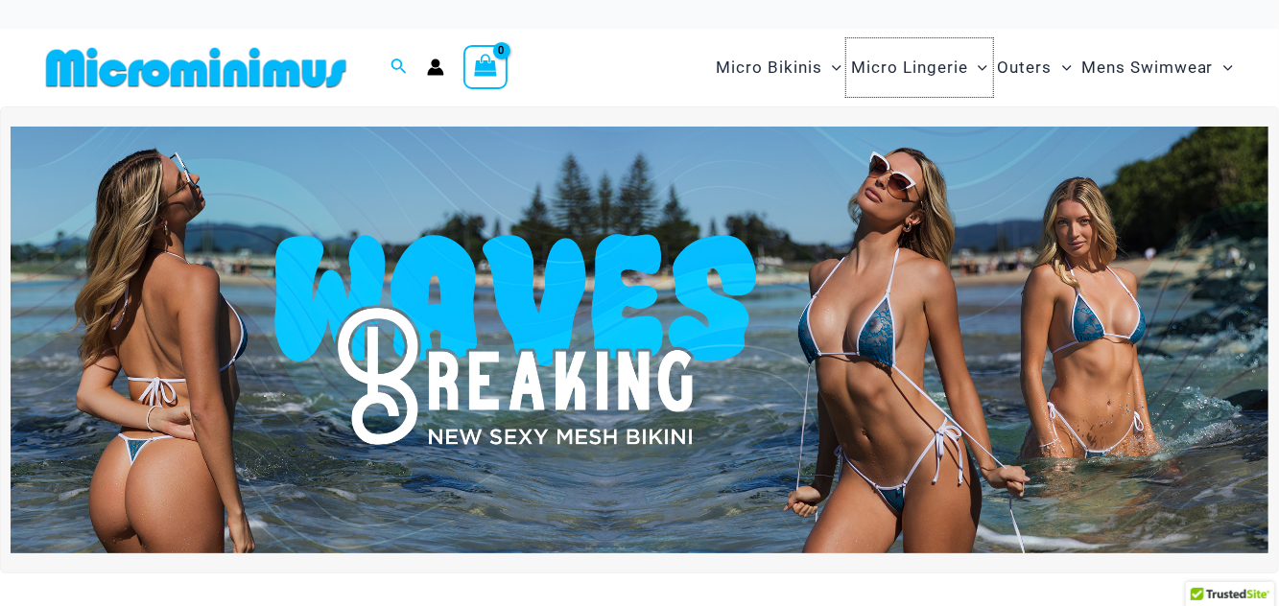
click at [925, 67] on span "Micro Lingerie" at bounding box center [909, 67] width 117 height 49
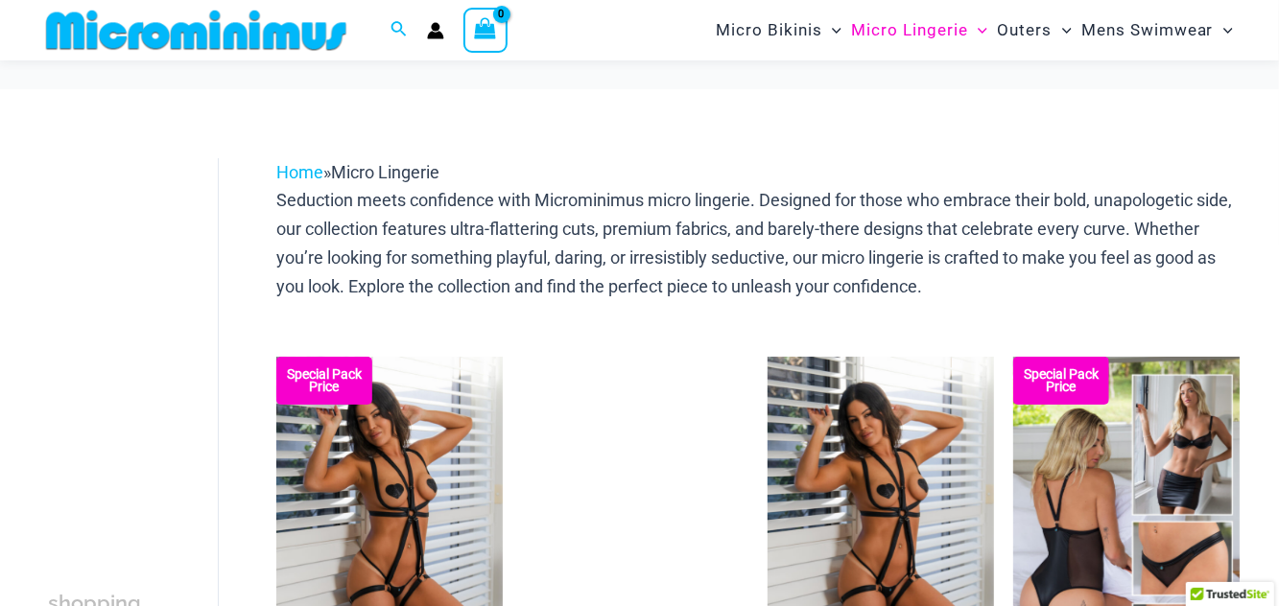
scroll to position [153, 0]
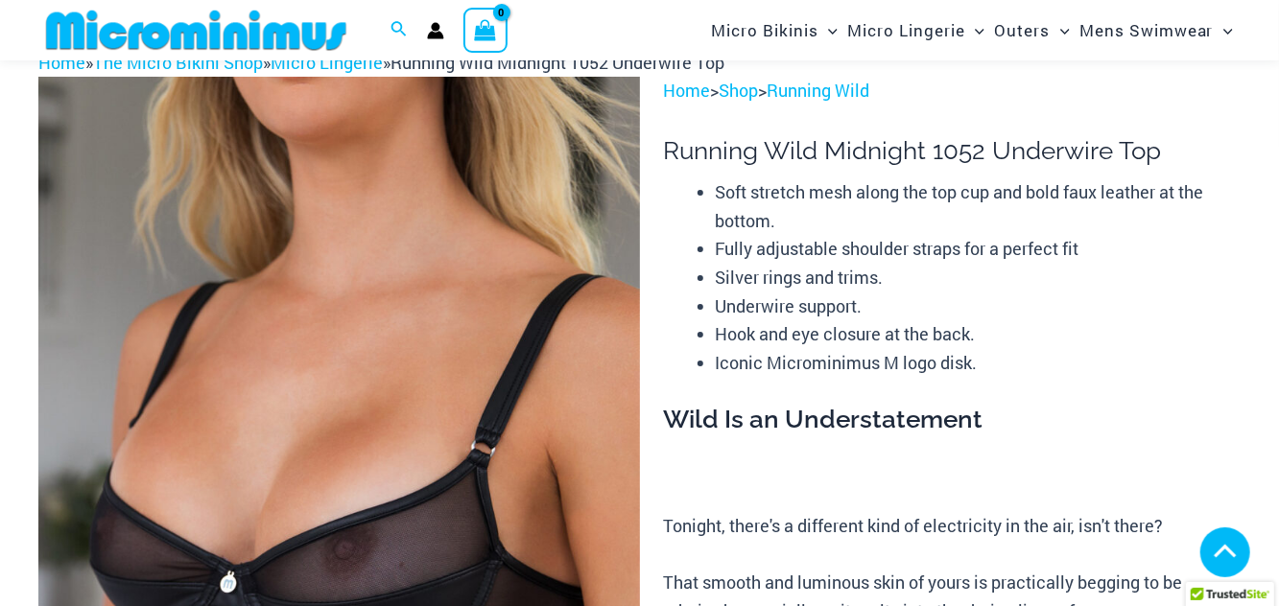
scroll to position [385, 0]
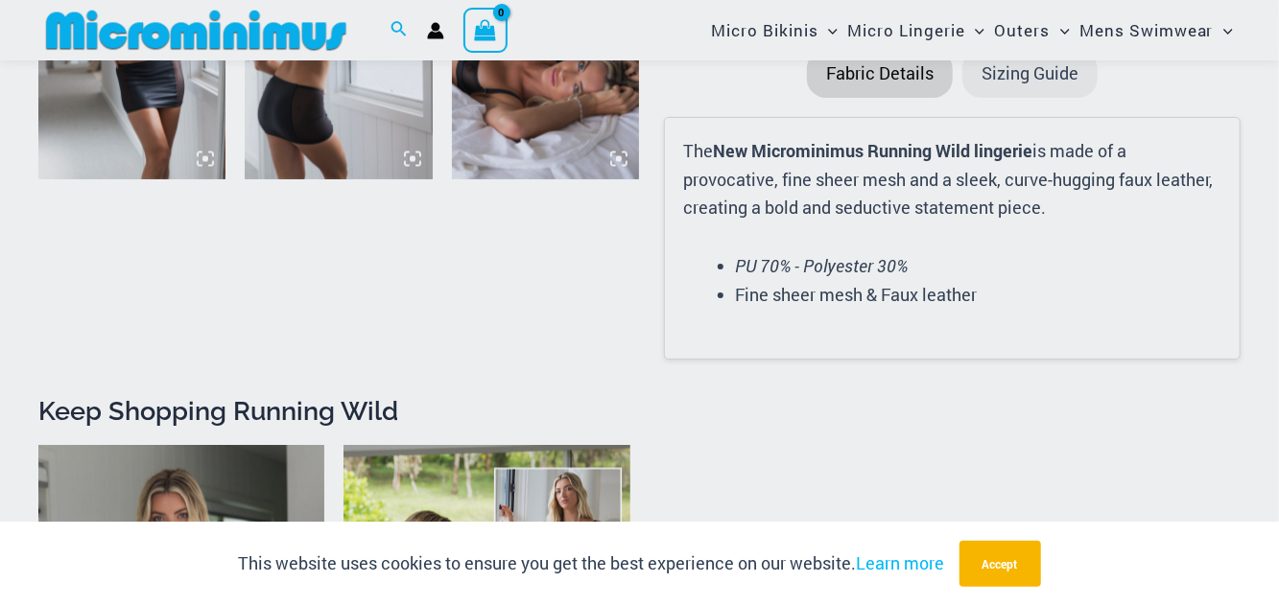
scroll to position [1888, 0]
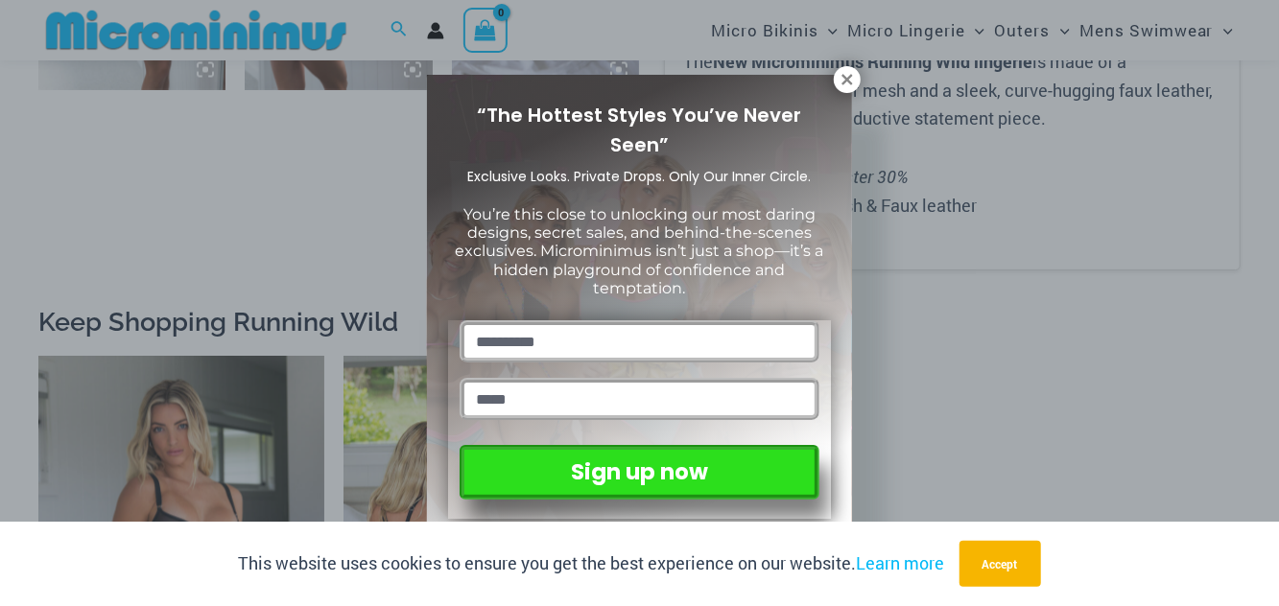
click at [851, 79] on icon at bounding box center [846, 79] width 17 height 17
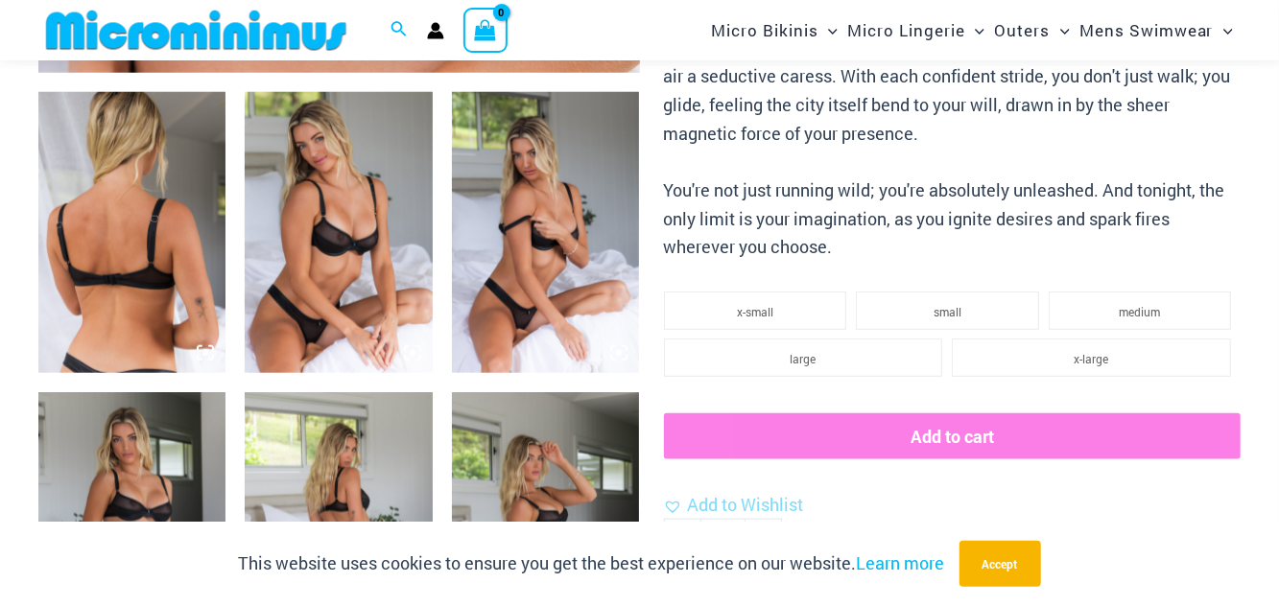
scroll to position [1006, 0]
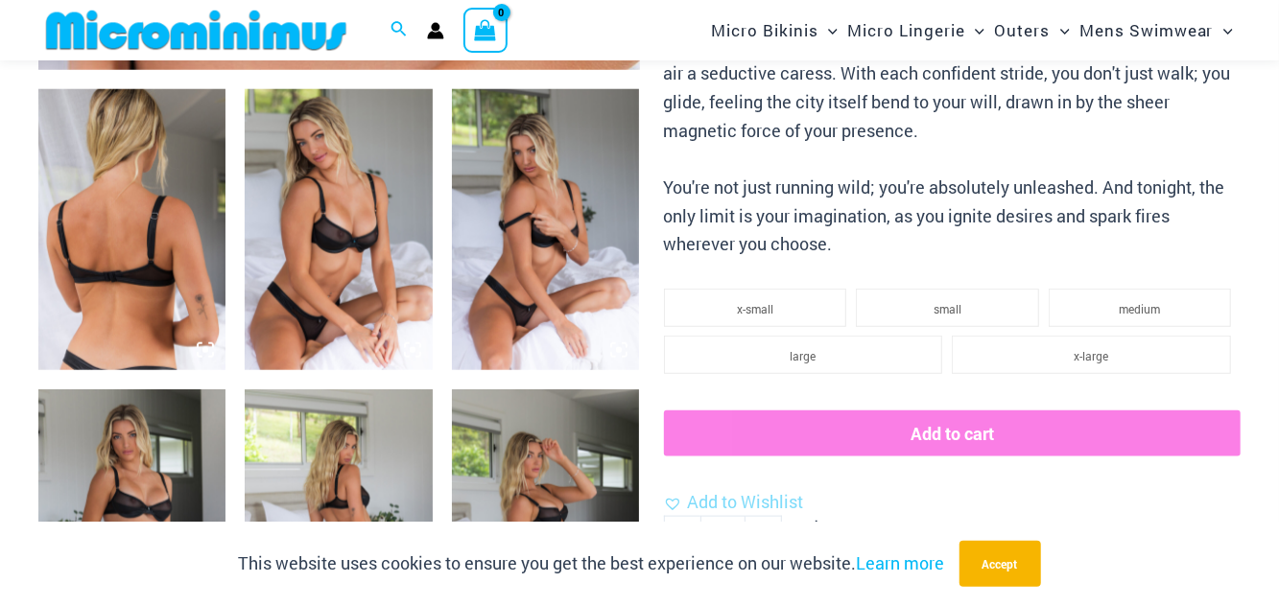
click at [418, 354] on icon at bounding box center [412, 350] width 17 height 17
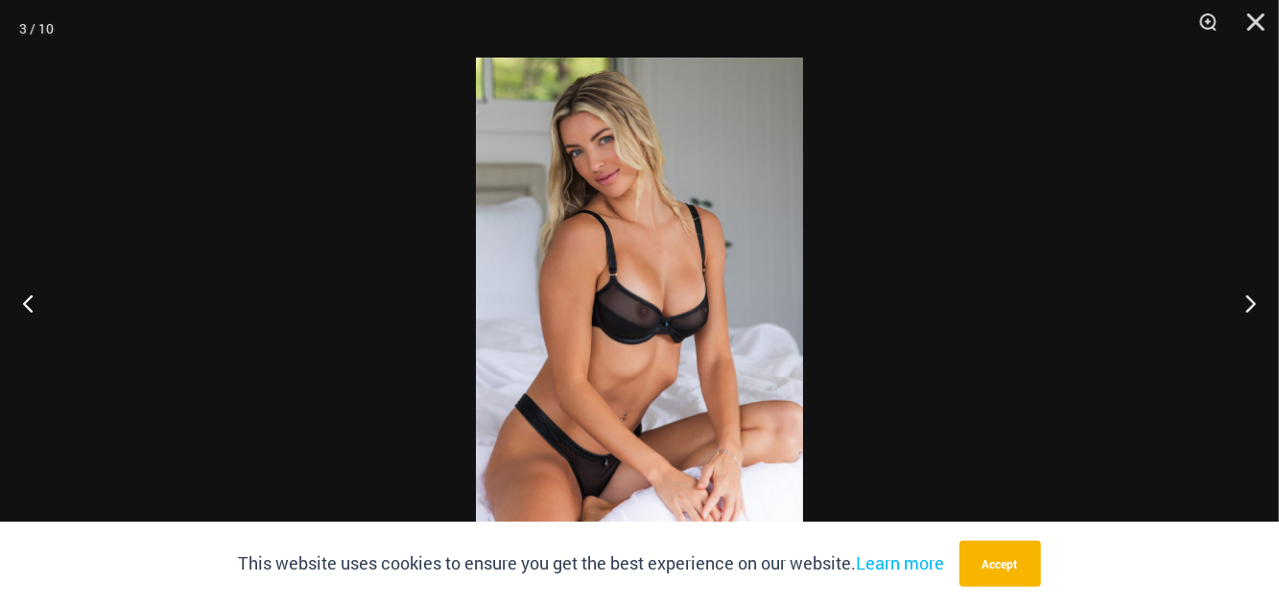
click at [1259, 314] on button "Next" at bounding box center [1243, 303] width 72 height 96
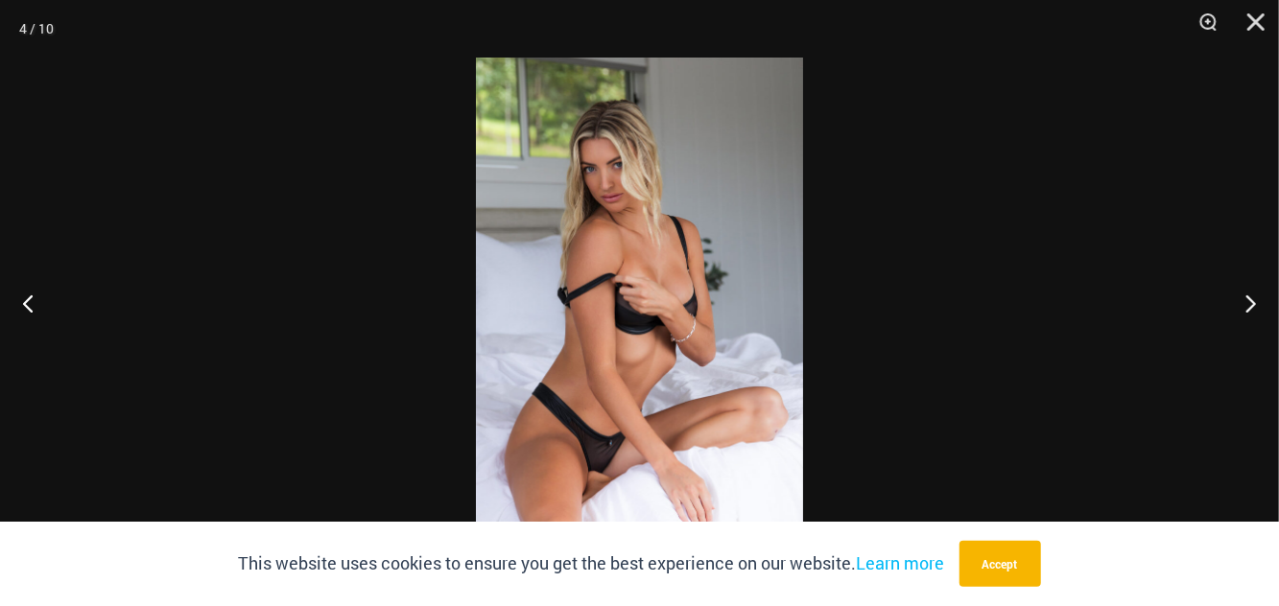
click at [1256, 315] on button "Next" at bounding box center [1243, 303] width 72 height 96
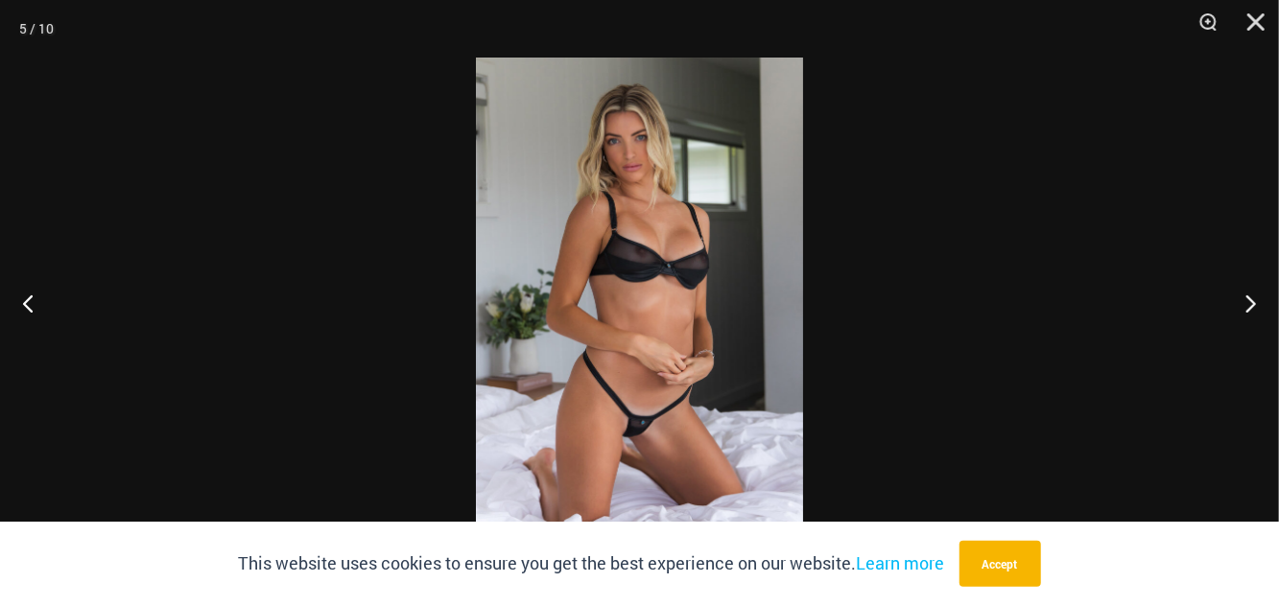
click at [1257, 294] on button "Next" at bounding box center [1243, 303] width 72 height 96
